Goal: Task Accomplishment & Management: Use online tool/utility

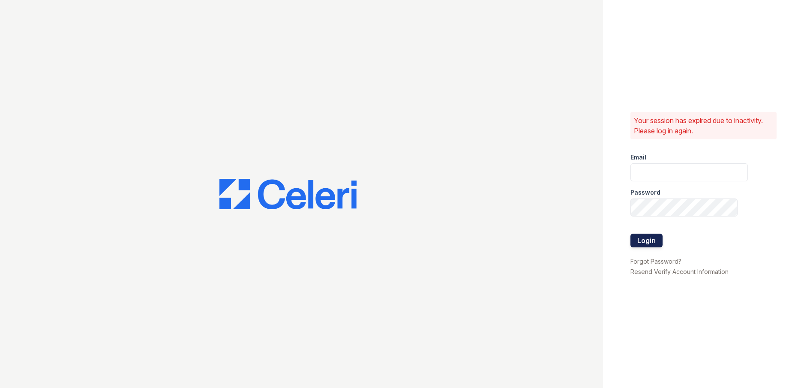
type input "arrivehollywood@trinity-pm.com"
click at [643, 241] on button "Login" at bounding box center [646, 241] width 32 height 14
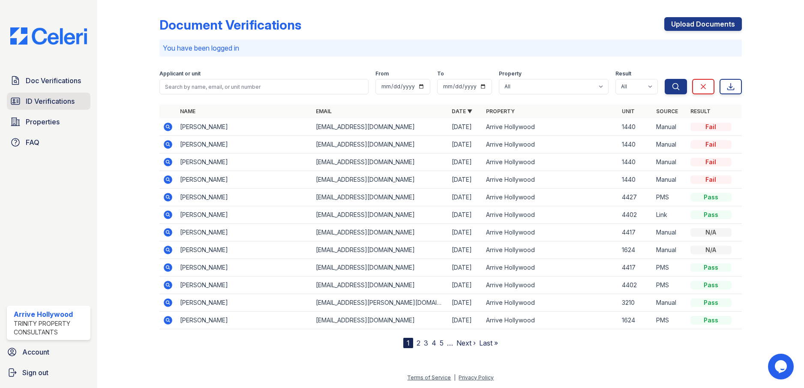
click at [57, 94] on link "ID Verifications" at bounding box center [49, 101] width 84 height 17
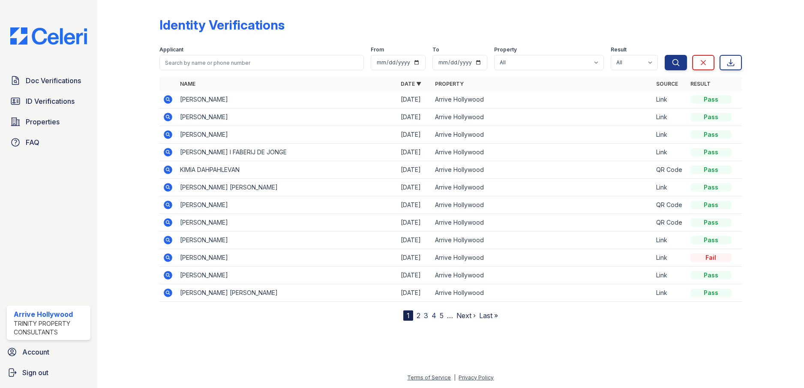
click at [167, 100] on icon at bounding box center [168, 99] width 10 height 10
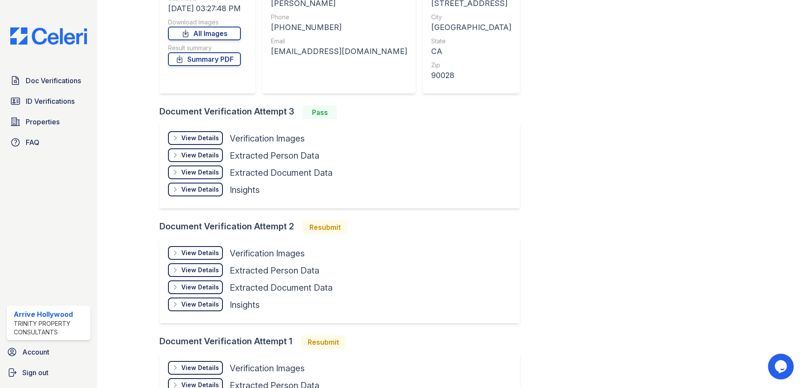
scroll to position [42, 0]
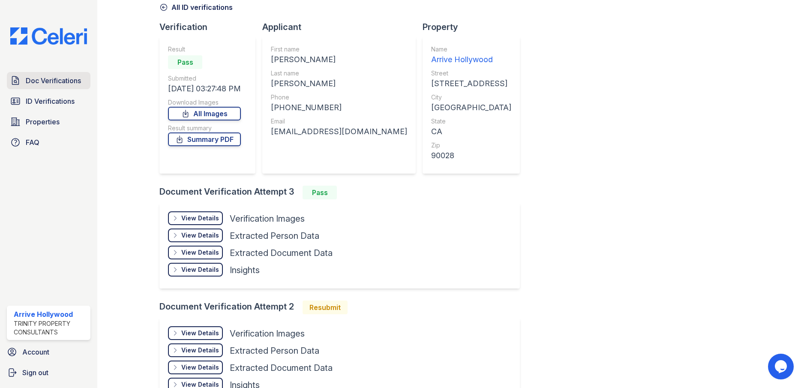
click at [54, 84] on span "Doc Verifications" at bounding box center [53, 80] width 55 height 10
